Goal: Task Accomplishment & Management: Use online tool/utility

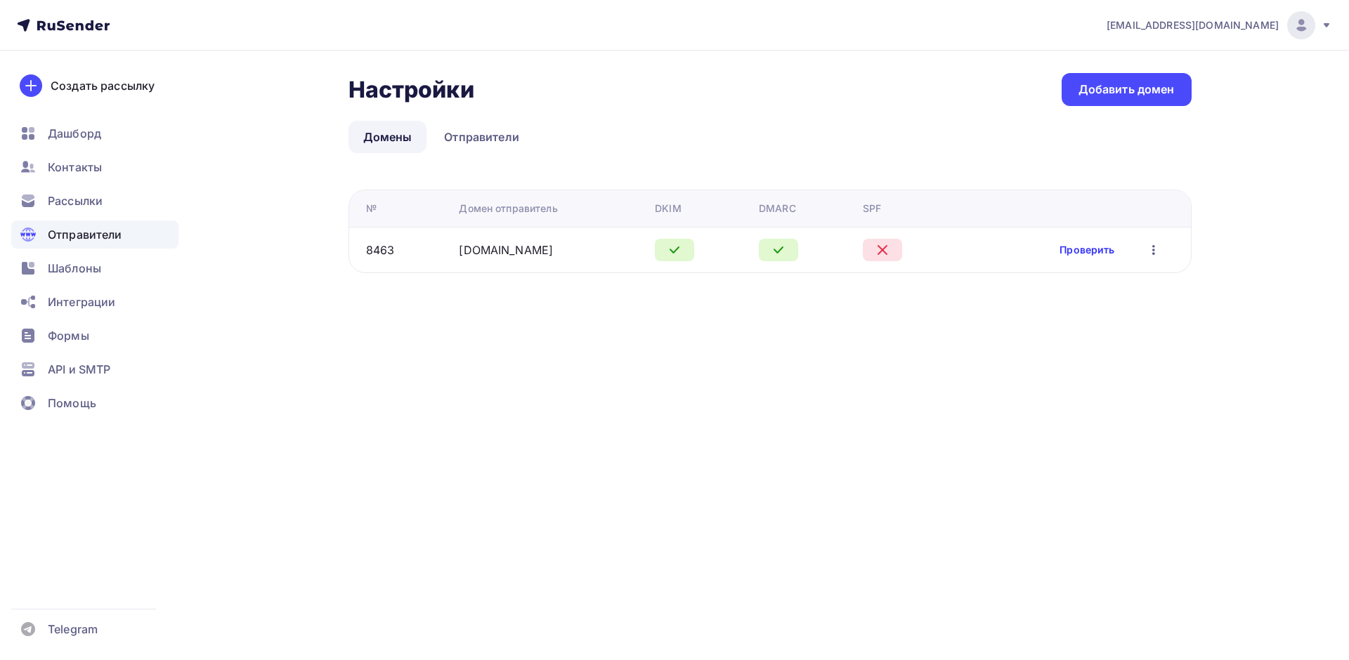
click at [1089, 249] on link "Проверить" at bounding box center [1086, 250] width 55 height 14
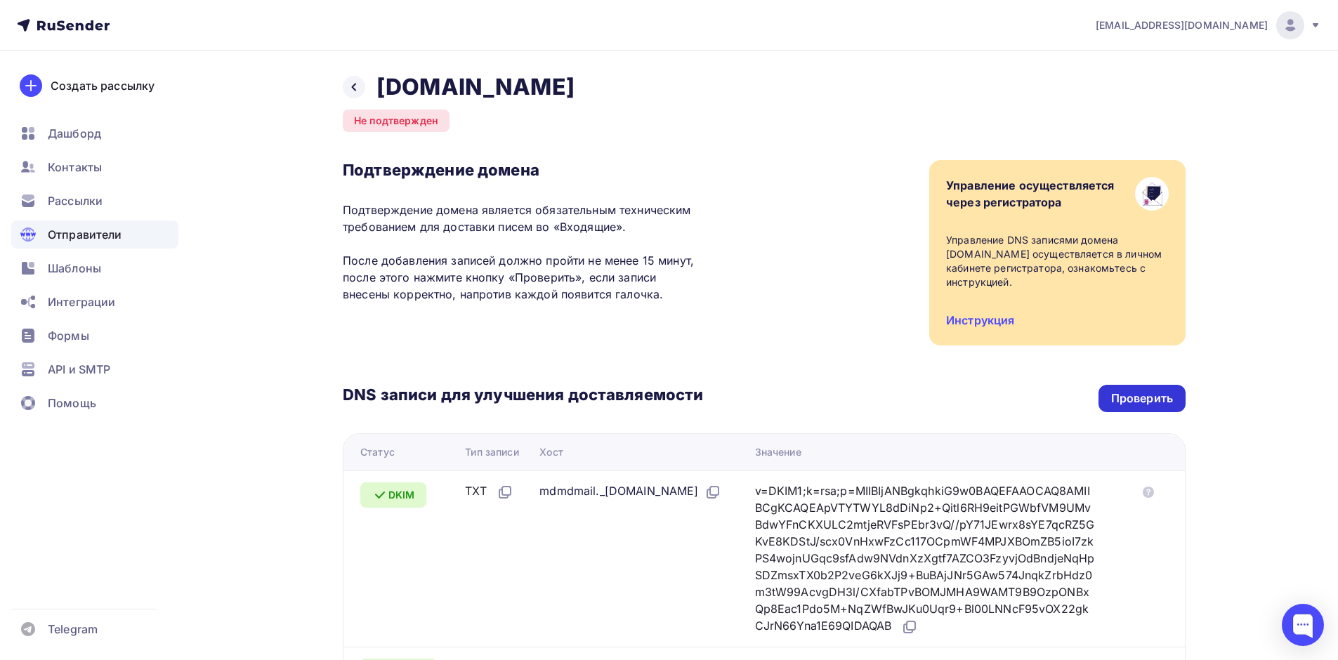
click at [1134, 391] on div "Проверить" at bounding box center [1142, 399] width 62 height 16
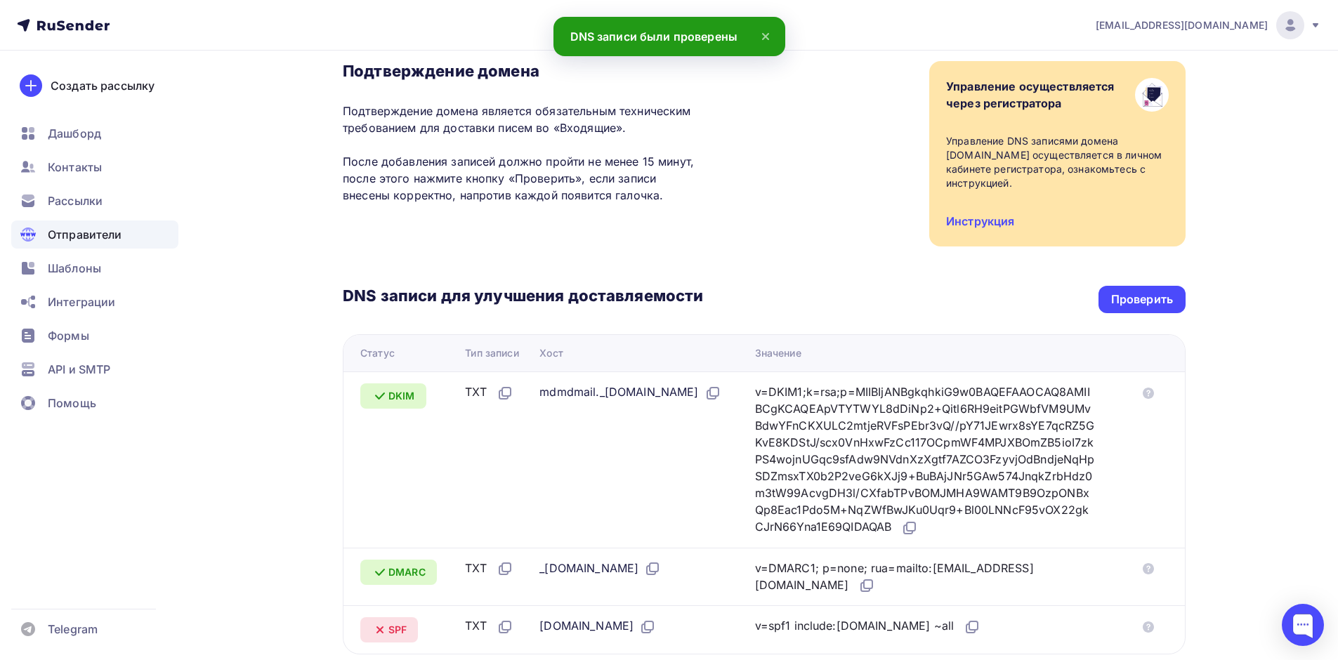
scroll to position [327, 0]
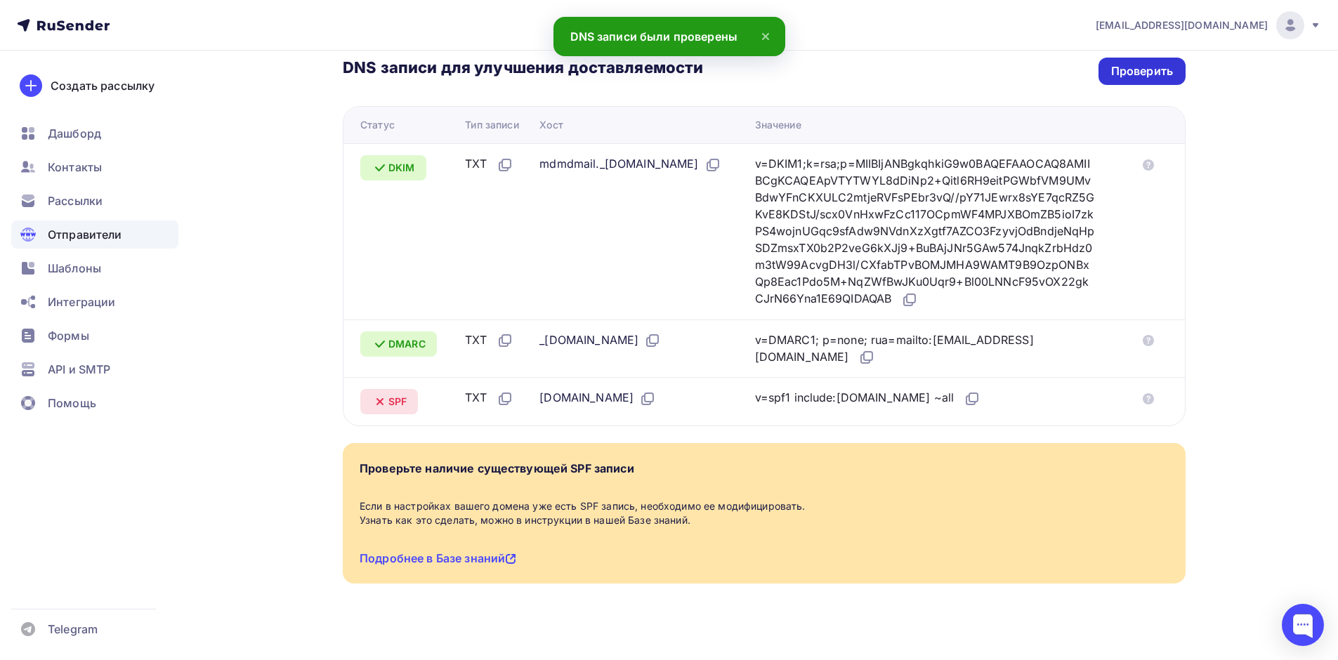
click at [1123, 66] on div "Проверить" at bounding box center [1142, 71] width 87 height 27
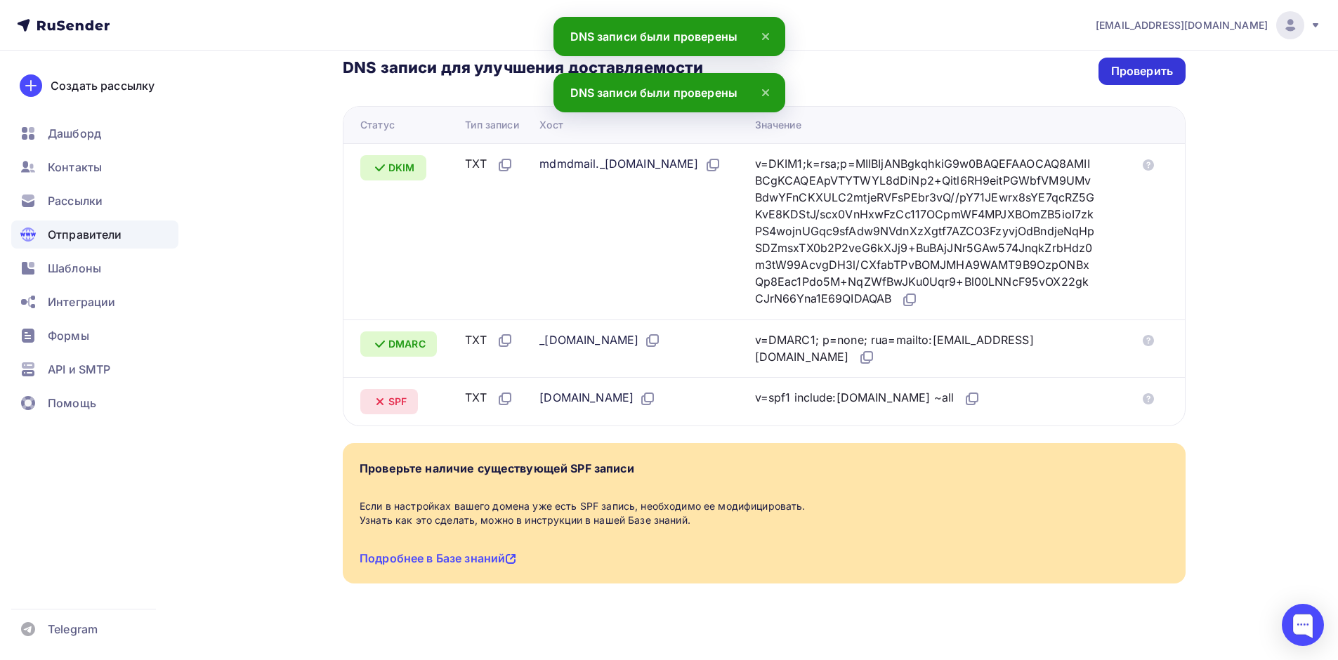
click at [1123, 66] on div "Проверить" at bounding box center [1142, 71] width 87 height 27
click at [92, 192] on div "Рассылки" at bounding box center [94, 201] width 167 height 28
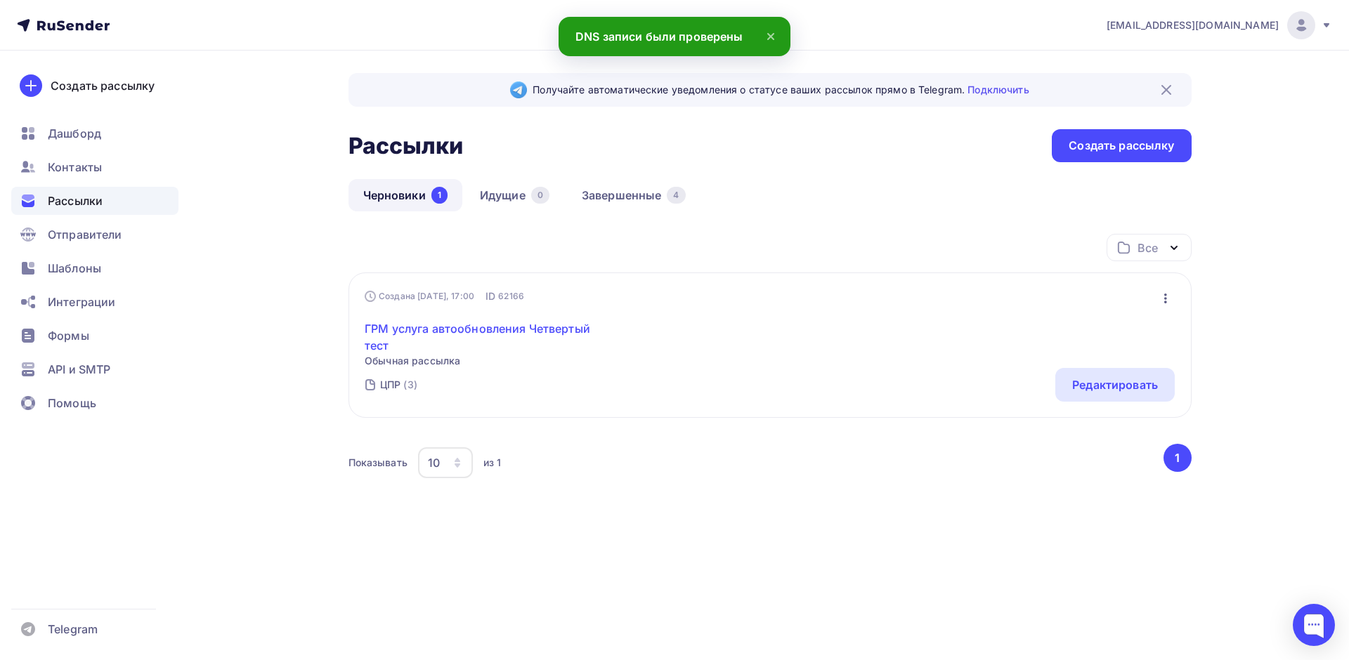
click at [436, 336] on link "ГРМ услуга автообновления Четвертый тест" at bounding box center [485, 337] width 241 height 34
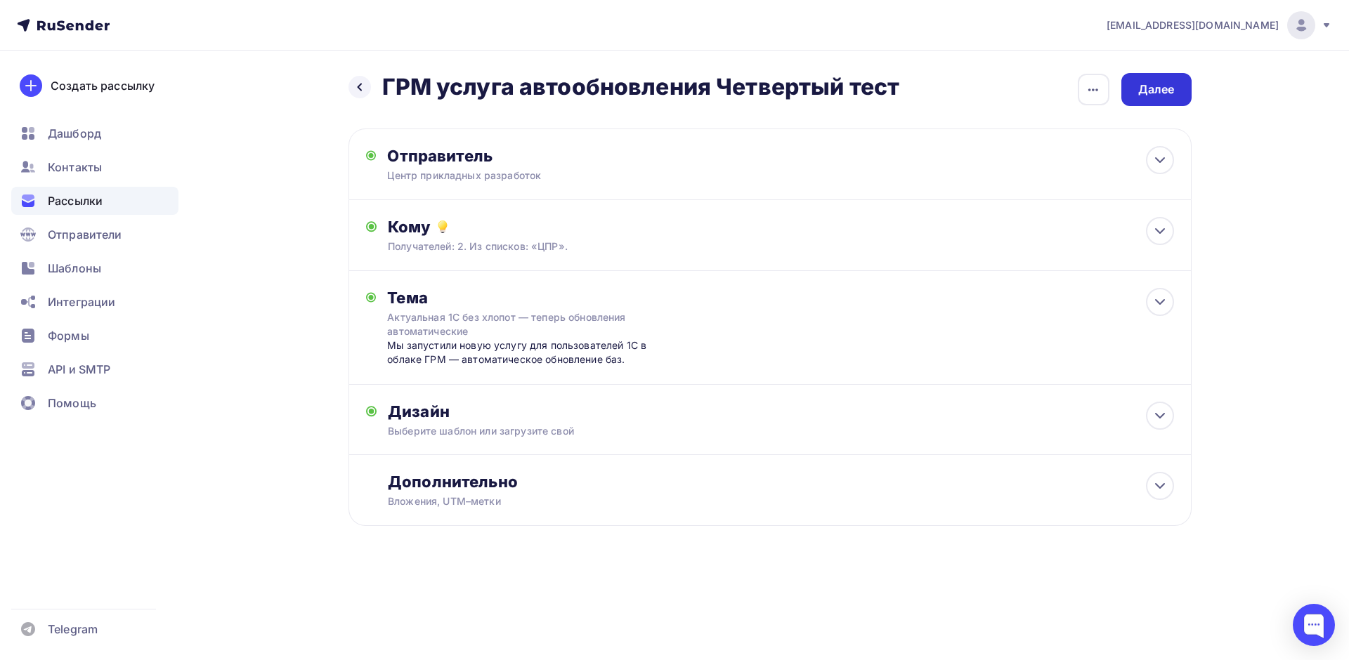
click at [1184, 98] on div "Далее" at bounding box center [1156, 89] width 70 height 33
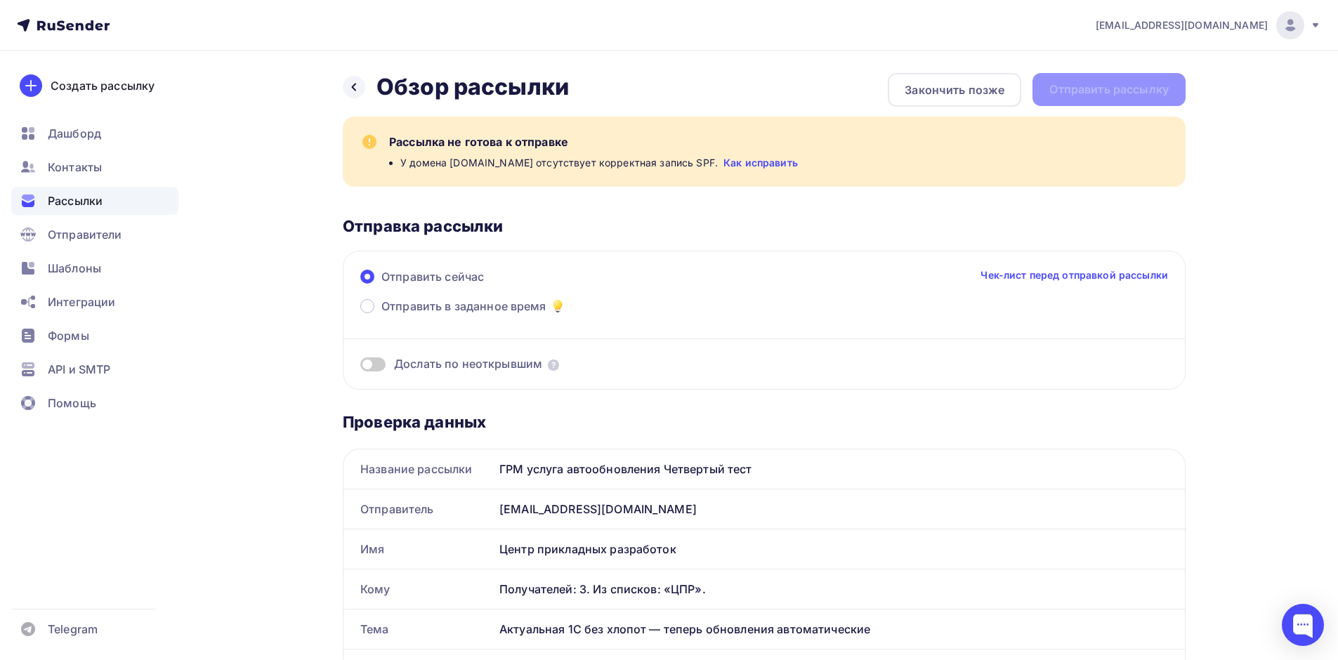
click at [1166, 91] on div "Назад Обзор рассылки Обзор рассылки Закончить позже Отправить рассылку" at bounding box center [764, 90] width 843 height 34
